Goal: Task Accomplishment & Management: Use online tool/utility

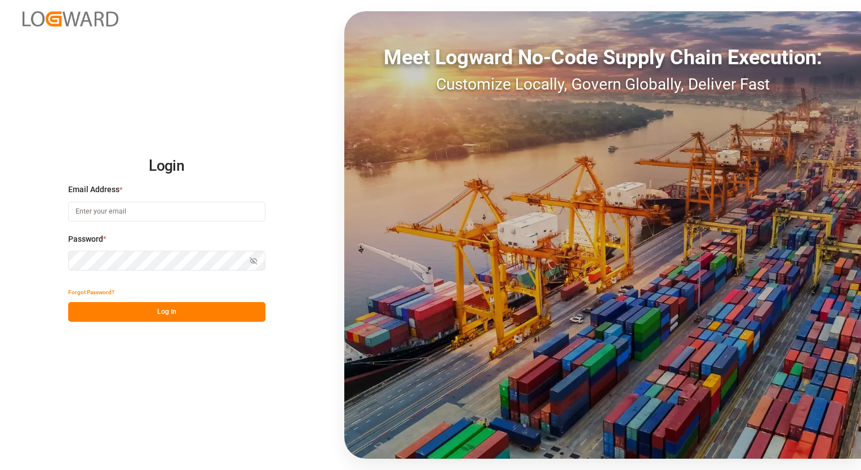
type input "[EMAIL_ADDRESS][PERSON_NAME][DOMAIN_NAME]"
click at [145, 310] on button "Log In" at bounding box center [166, 312] width 197 height 20
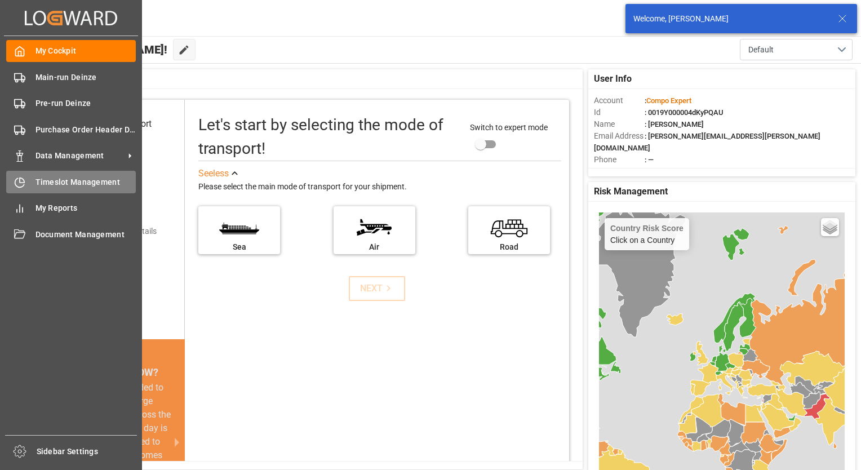
click at [50, 188] on div "Timeslot Management Timeslot Management" at bounding box center [71, 182] width 130 height 22
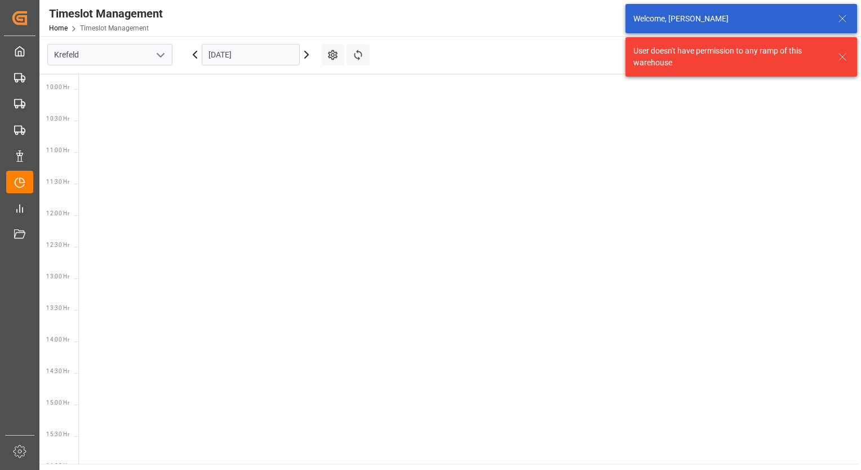
scroll to position [647, 0]
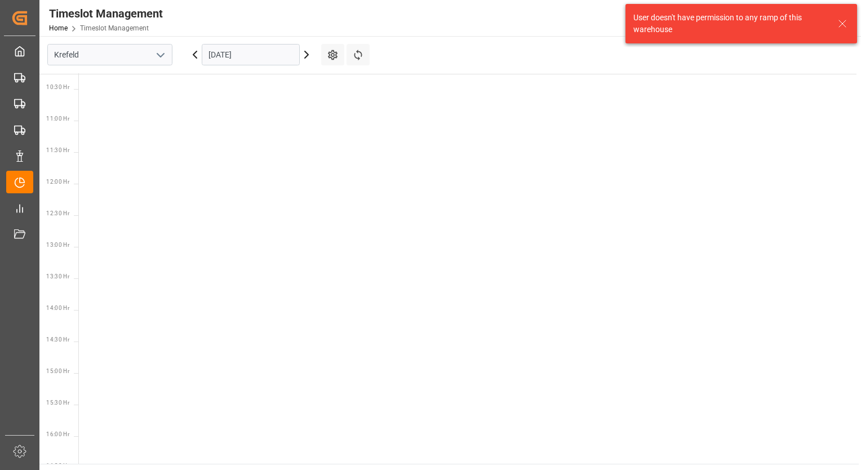
click at [163, 54] on polyline "open menu" at bounding box center [160, 55] width 7 height 3
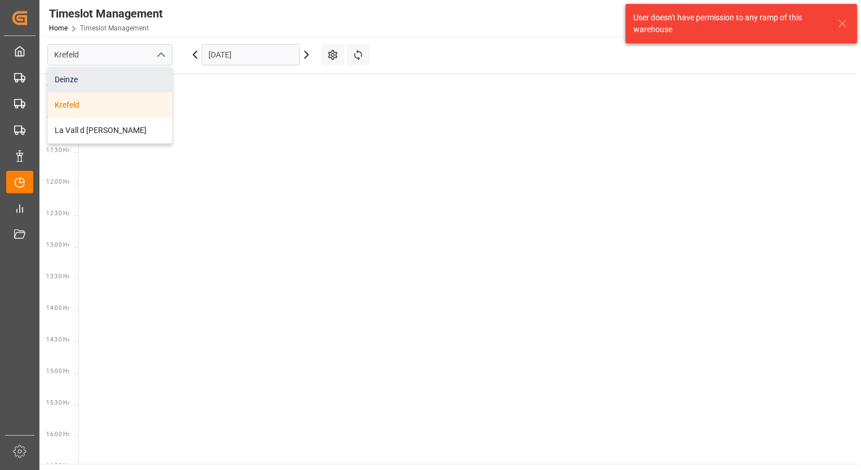
click at [140, 77] on div "Deinze" at bounding box center [110, 79] width 124 height 25
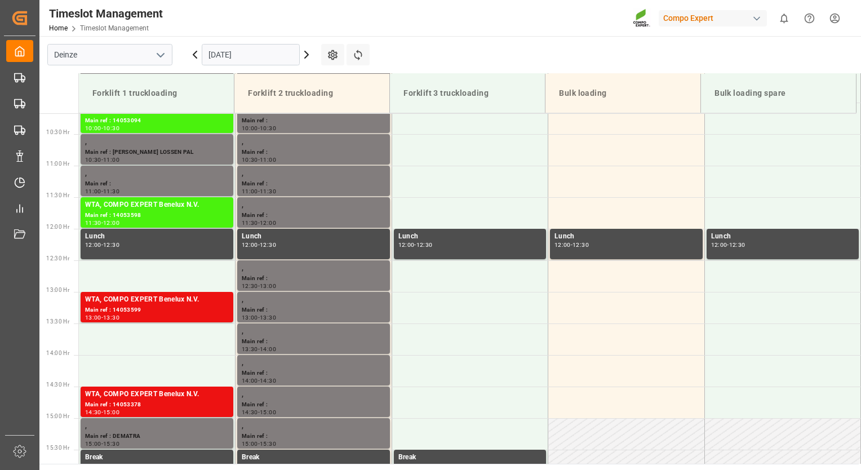
scroll to position [687, 0]
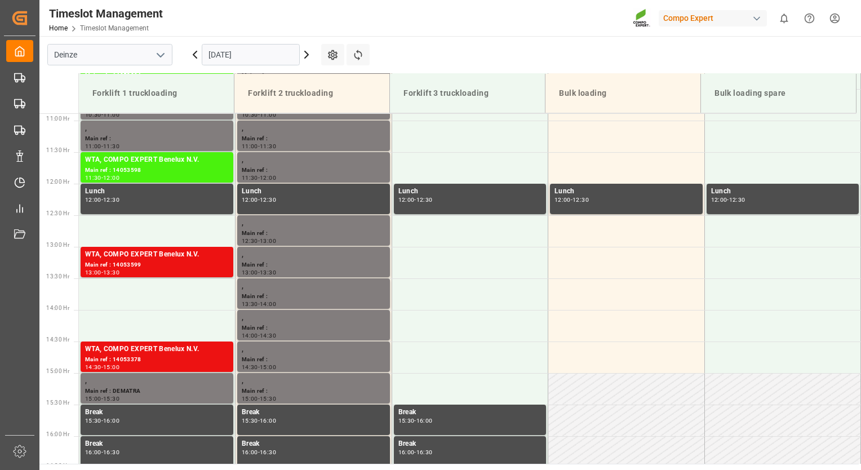
click at [307, 53] on icon at bounding box center [306, 54] width 3 height 7
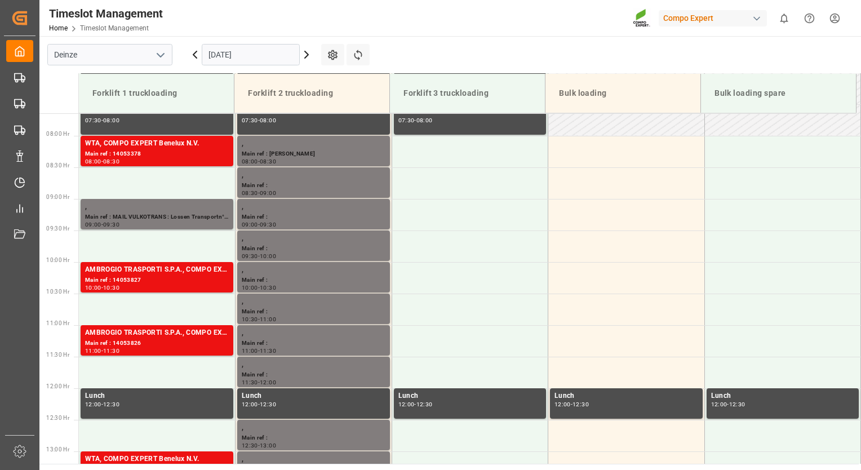
scroll to position [518, 0]
